Goal: Find specific page/section: Find specific page/section

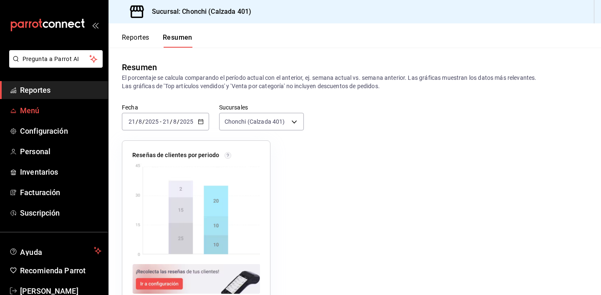
click at [42, 116] on span "Menú" at bounding box center [60, 110] width 81 height 11
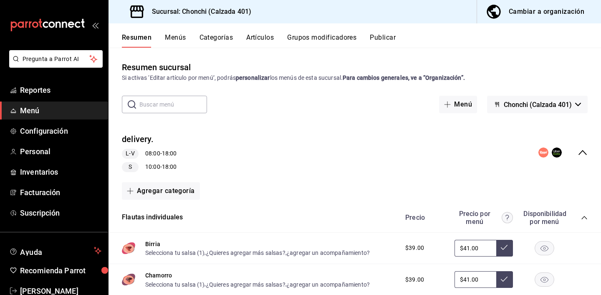
click at [585, 213] on div "Precio Precio por menú Disponibilidad por menú" at bounding box center [492, 217] width 191 height 16
click at [583, 216] on icon "collapse-category-row" at bounding box center [584, 217] width 7 height 7
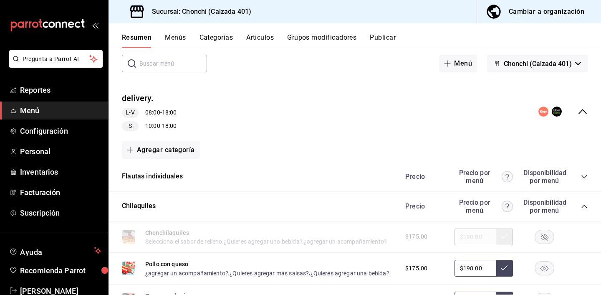
scroll to position [116, 0]
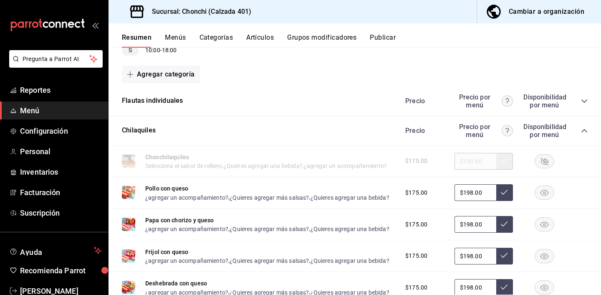
click at [584, 127] on icon "collapse-category-row" at bounding box center [584, 130] width 7 height 7
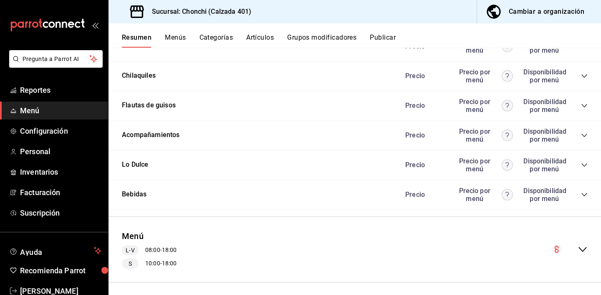
scroll to position [173, 0]
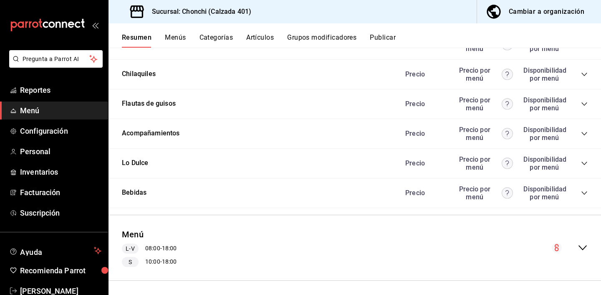
click at [583, 135] on icon "collapse-category-row" at bounding box center [584, 133] width 7 height 7
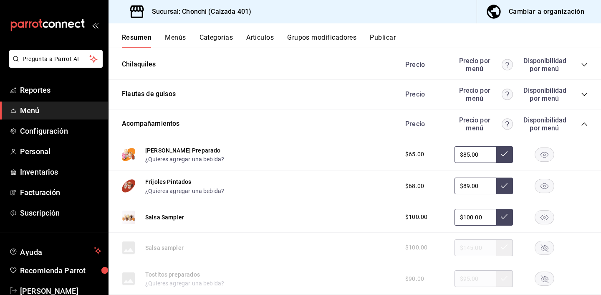
scroll to position [183, 0]
